Goal: Check status: Check status

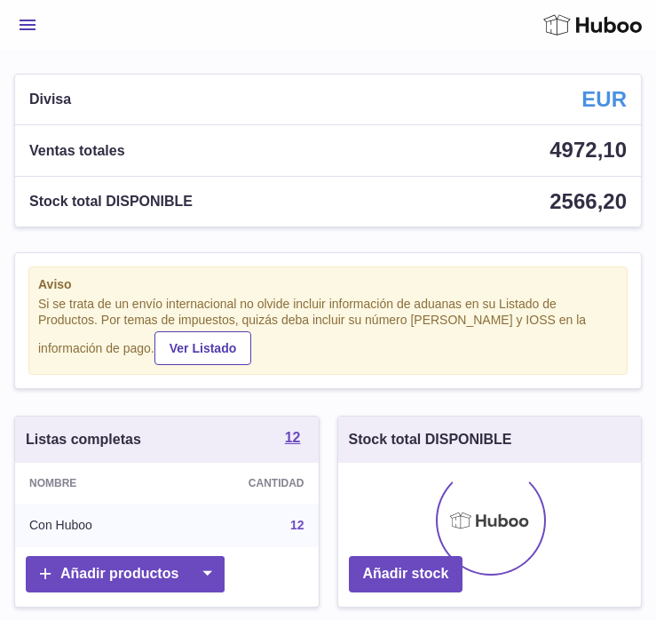
scroll to position [277, 303]
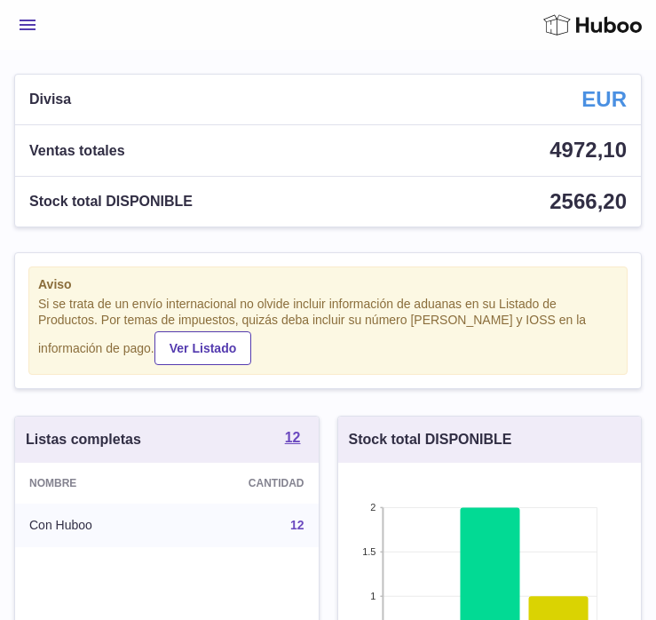
click at [36, 20] on button "Menú" at bounding box center [27, 25] width 27 height 36
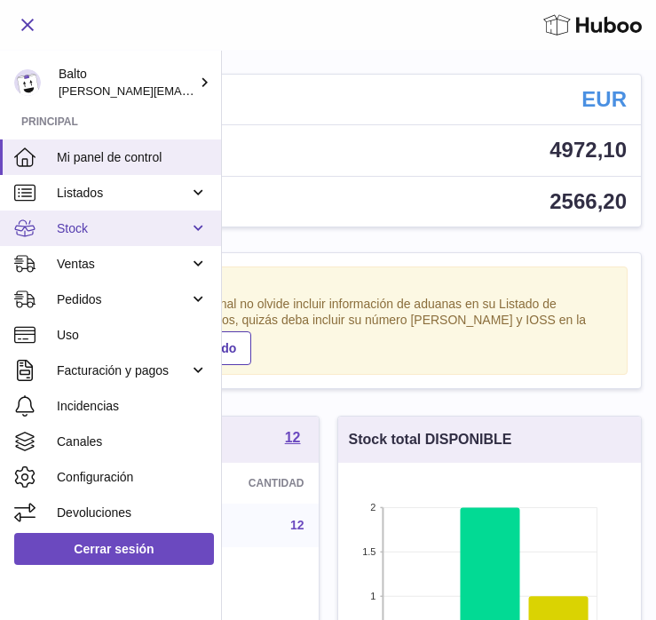
click at [95, 224] on span "Stock" at bounding box center [123, 228] width 132 height 17
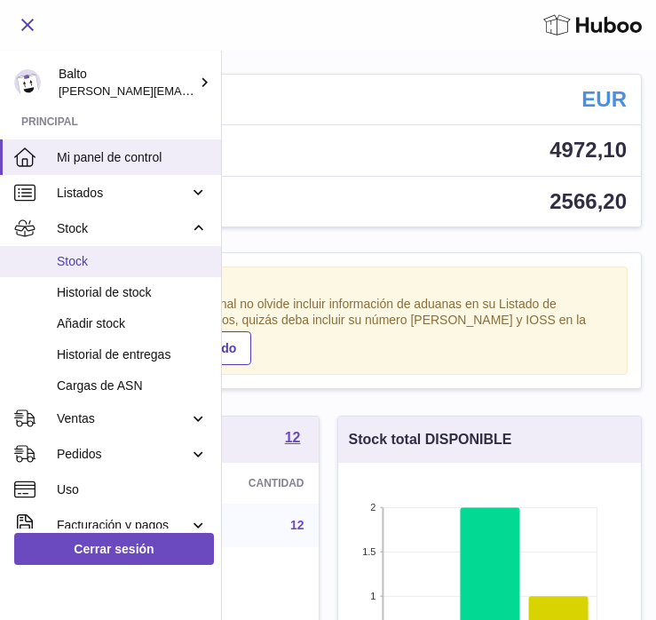
click at [95, 261] on span "Stock" at bounding box center [132, 261] width 151 height 17
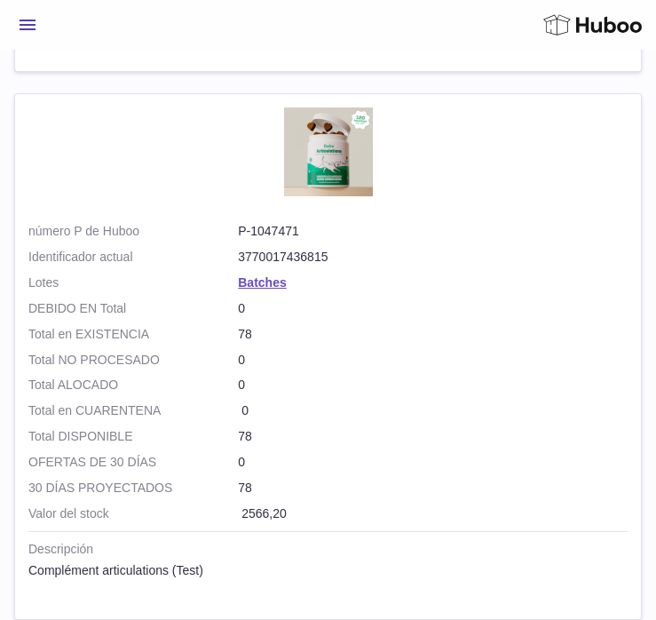
scroll to position [5105, 0]
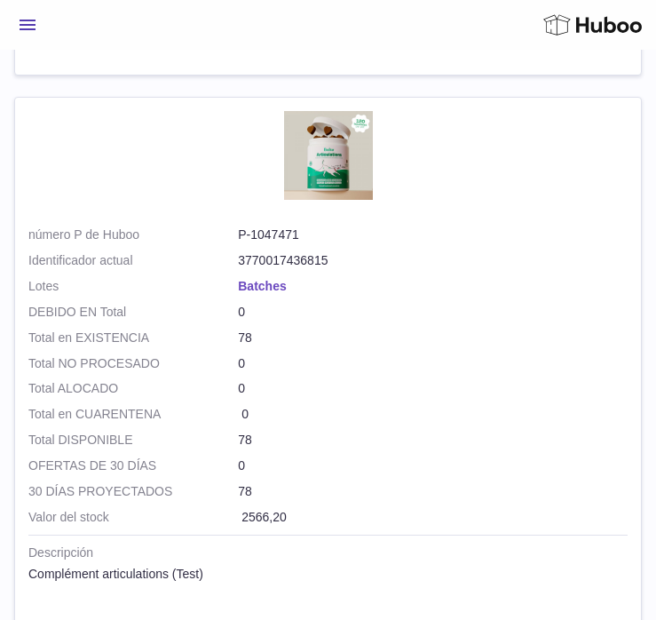
click at [254, 284] on link "Batches" at bounding box center [262, 286] width 48 height 14
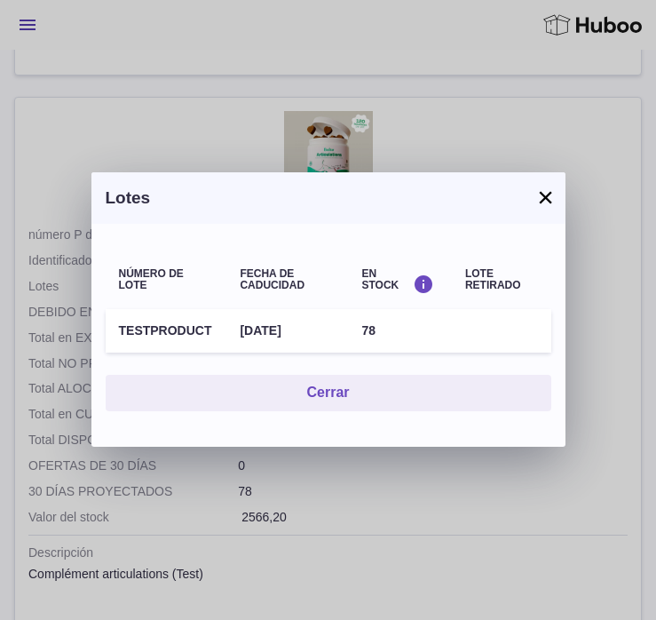
click at [546, 201] on button "×" at bounding box center [545, 196] width 21 height 21
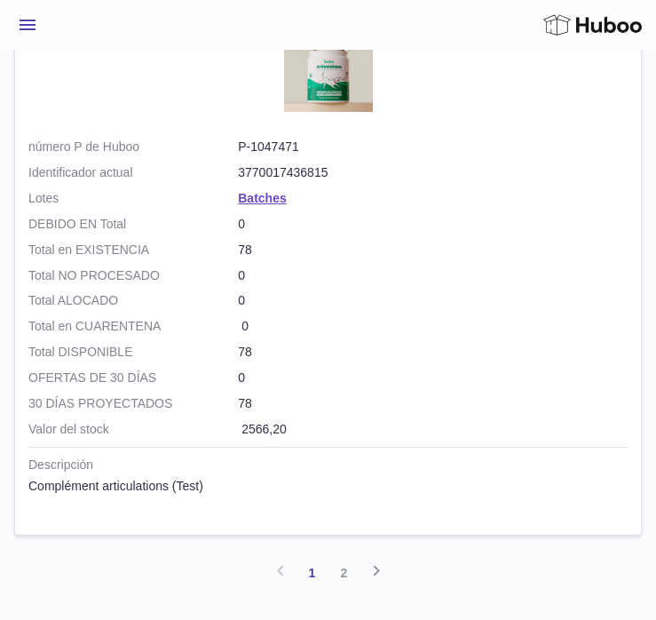
scroll to position [5306, 0]
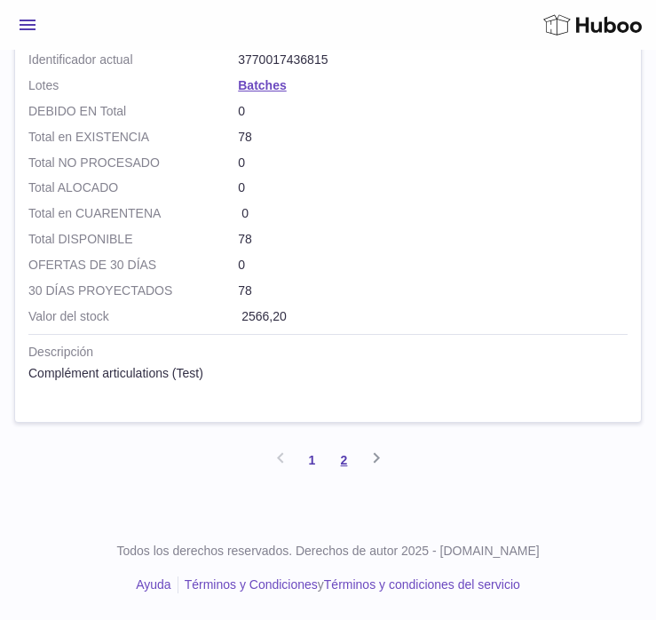
click at [351, 461] on link "2" at bounding box center [344, 460] width 32 height 32
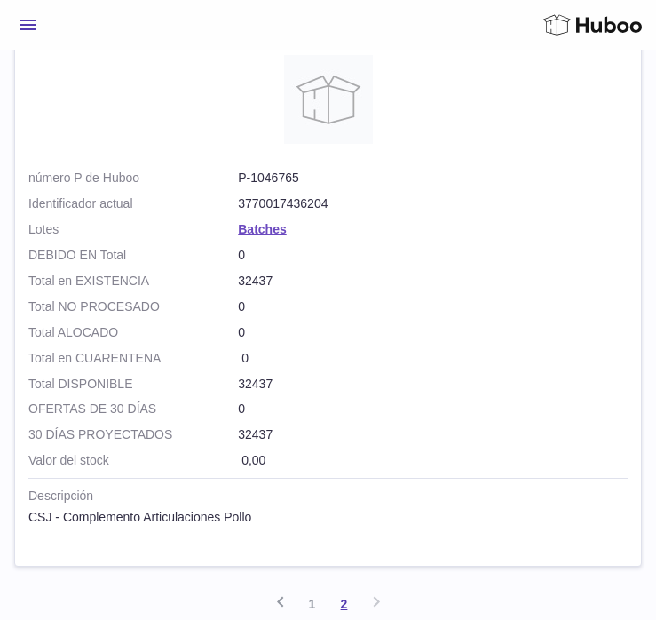
scroll to position [562, 0]
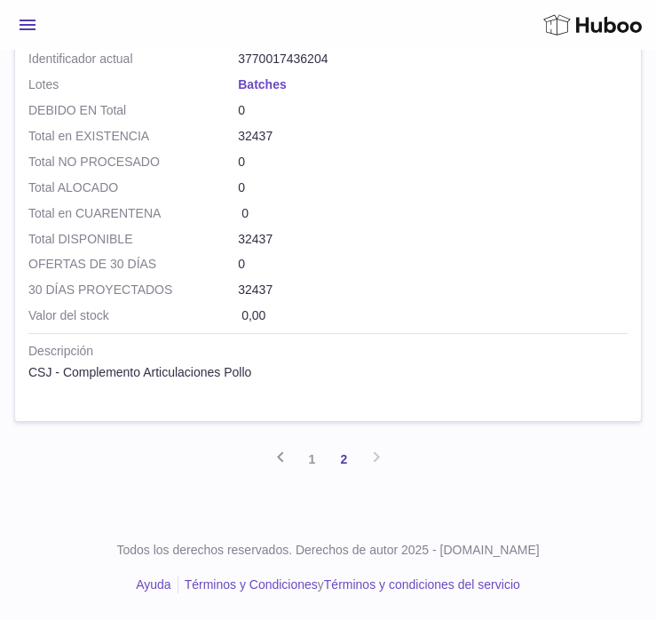
click at [263, 87] on link "Batches" at bounding box center [262, 84] width 48 height 14
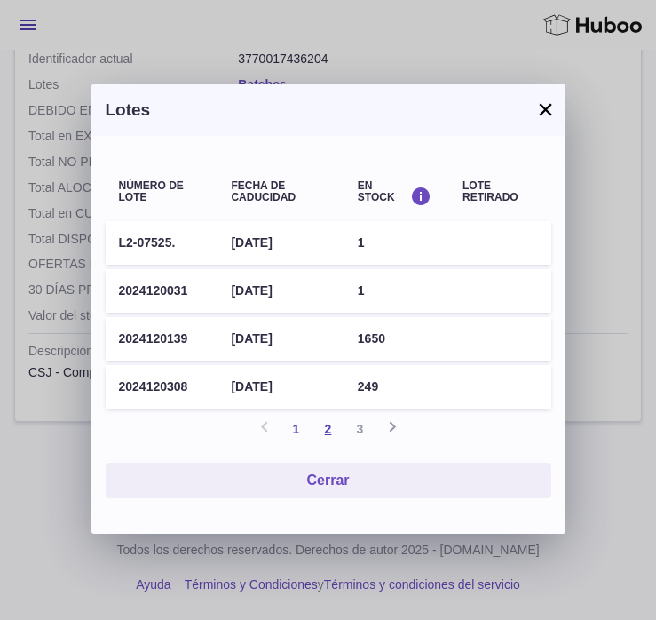
click at [327, 429] on link "2" at bounding box center [328, 429] width 32 height 32
click at [361, 431] on link "3" at bounding box center [360, 429] width 32 height 32
click at [544, 114] on button "×" at bounding box center [545, 109] width 21 height 21
